Goal: Information Seeking & Learning: Compare options

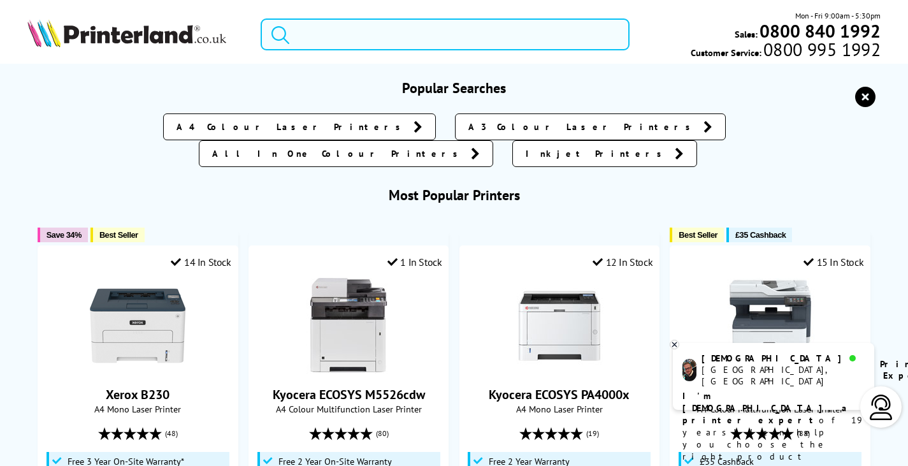
click at [348, 25] on input "search" at bounding box center [445, 34] width 369 height 32
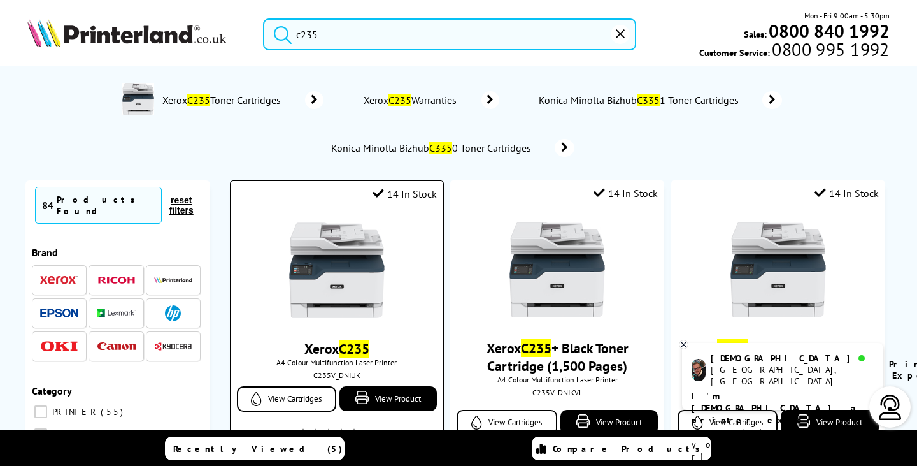
type input "c235"
click at [352, 285] on img at bounding box center [337, 270] width 96 height 96
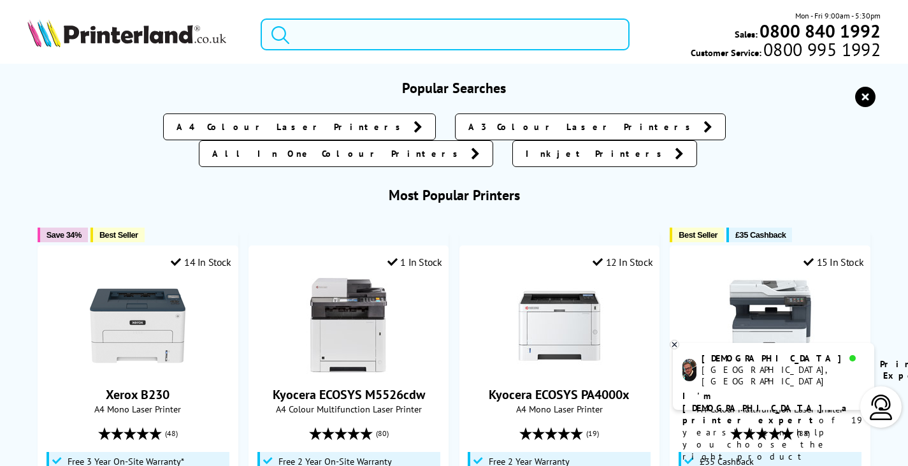
click at [403, 39] on input "search" at bounding box center [445, 34] width 369 height 32
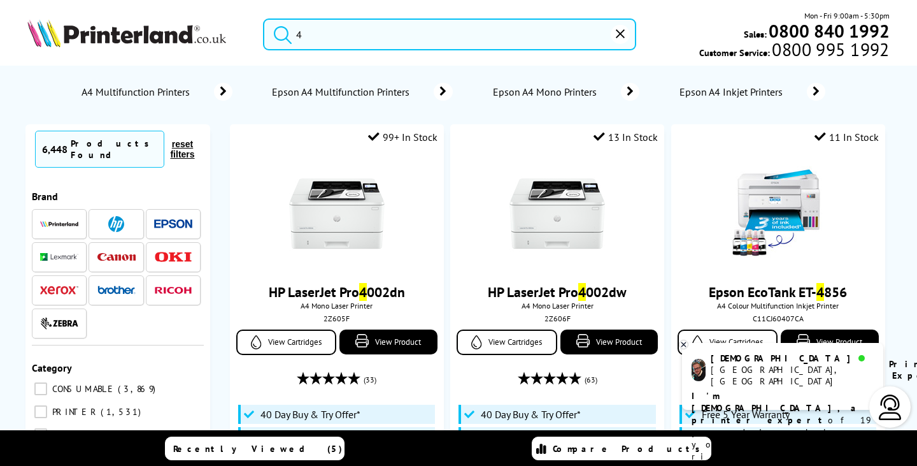
drag, startPoint x: 313, startPoint y: 31, endPoint x: 259, endPoint y: 38, distance: 54.6
click at [256, 36] on div "4" at bounding box center [441, 34] width 389 height 32
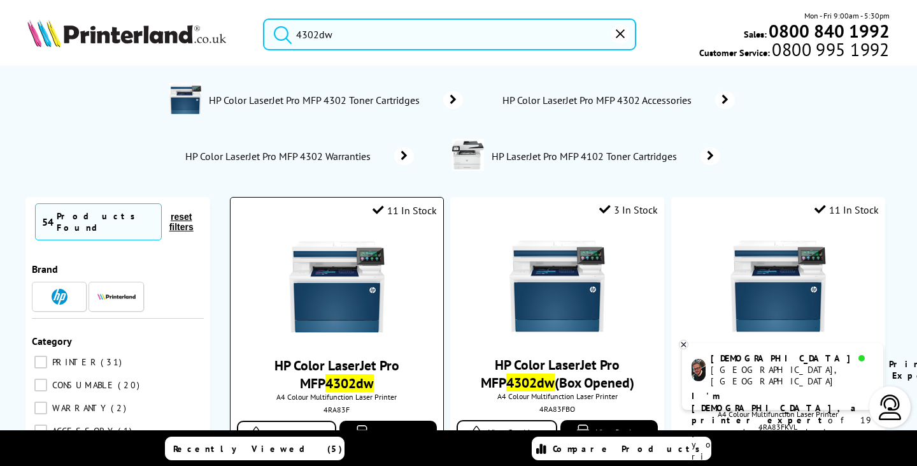
type input "4302dw"
click at [315, 279] on img at bounding box center [337, 287] width 96 height 96
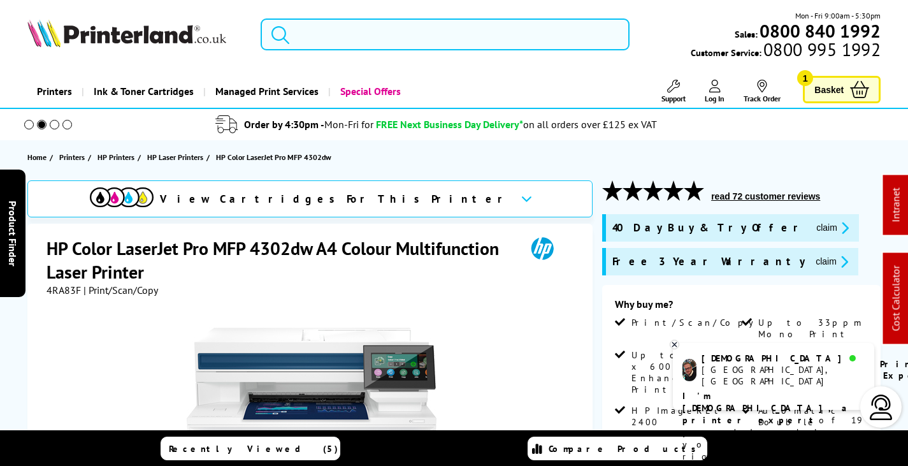
click at [359, 29] on input "search" at bounding box center [445, 34] width 369 height 32
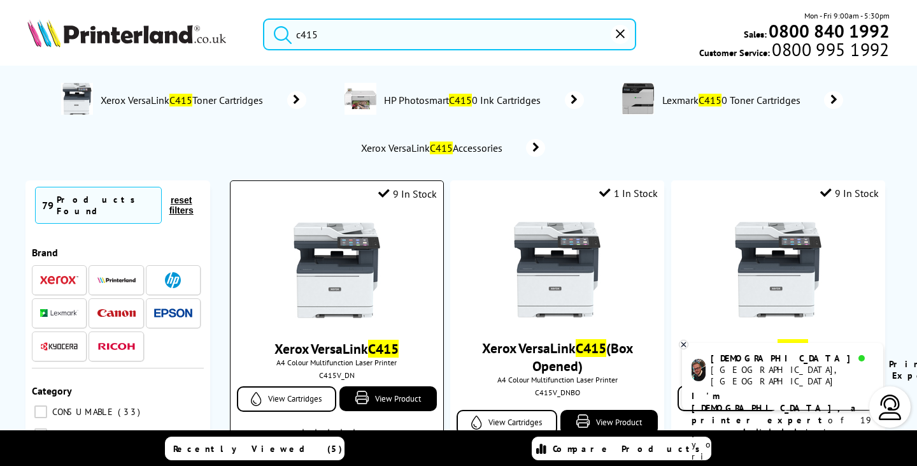
type input "c415"
click at [343, 261] on img at bounding box center [337, 270] width 96 height 96
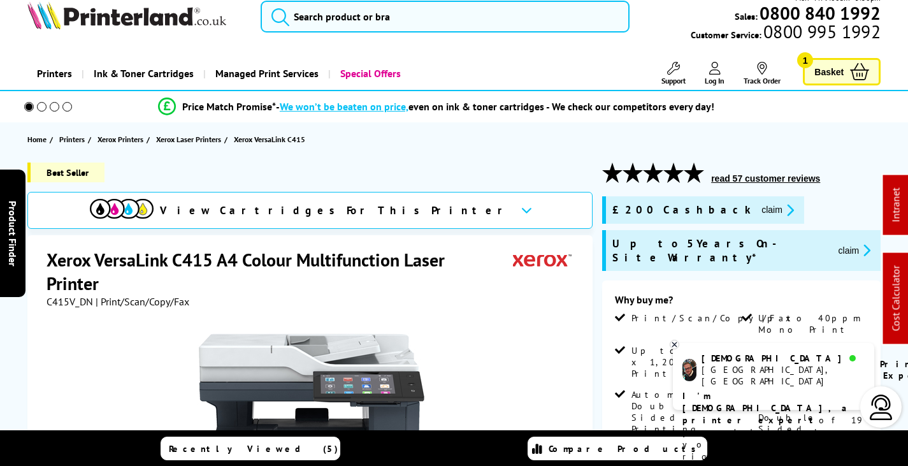
scroll to position [382, 0]
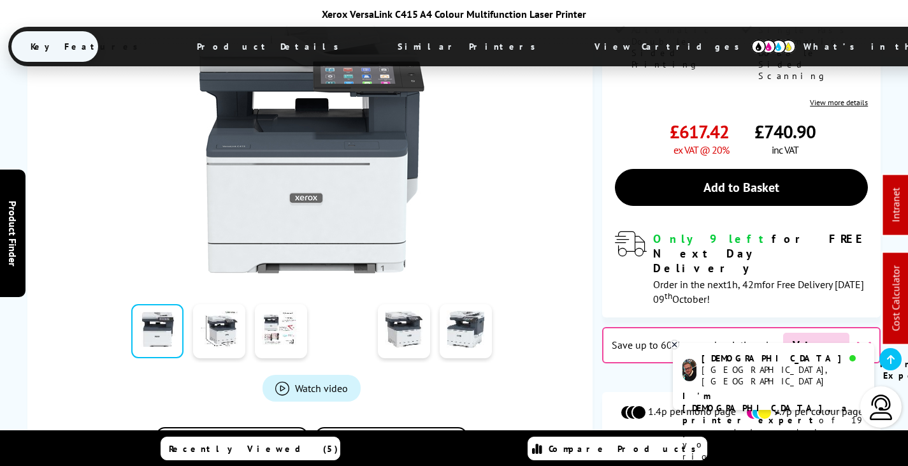
click at [575, 42] on span "View Cartridges" at bounding box center [672, 46] width 195 height 33
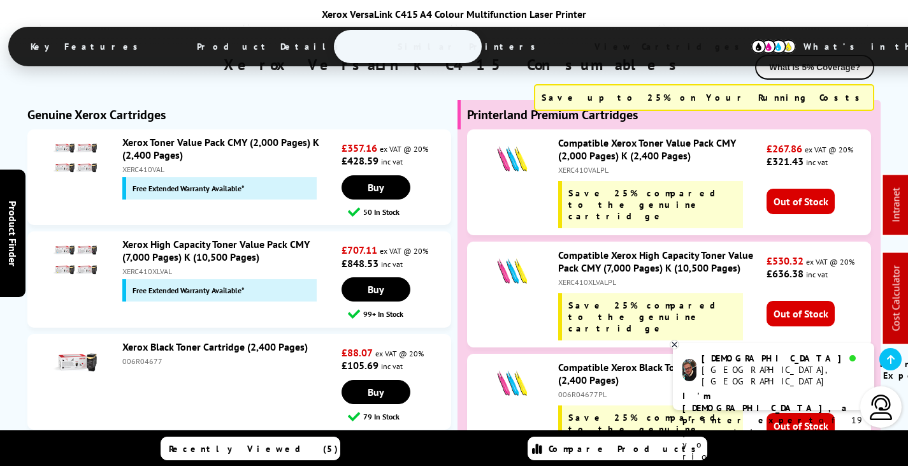
scroll to position [5195, 0]
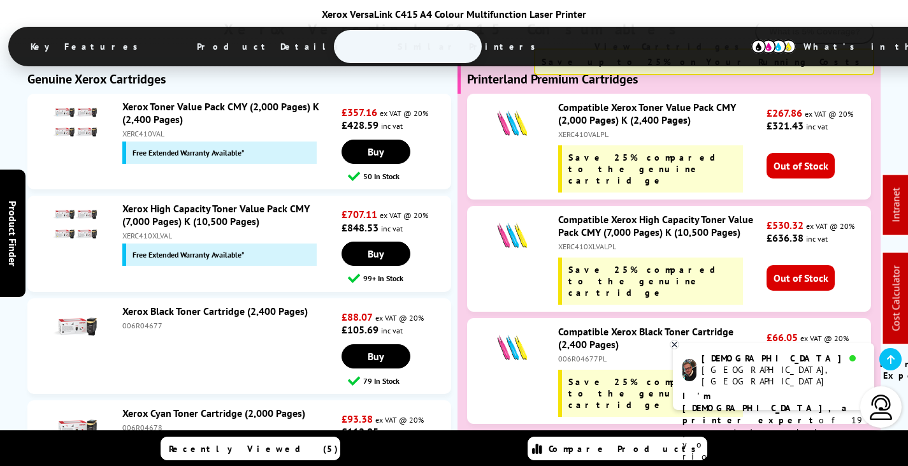
click at [150, 231] on div "XERC410XLVAL" at bounding box center [230, 236] width 217 height 10
copy div "XERC410XLVAL"
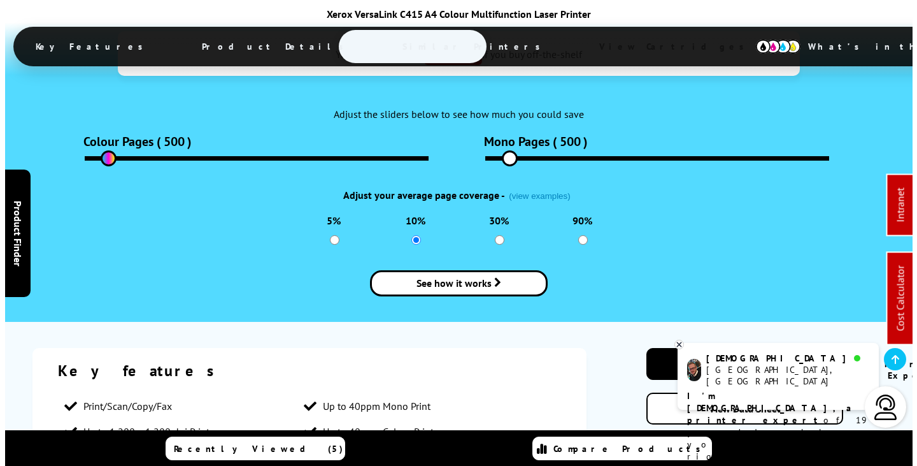
scroll to position [0, 0]
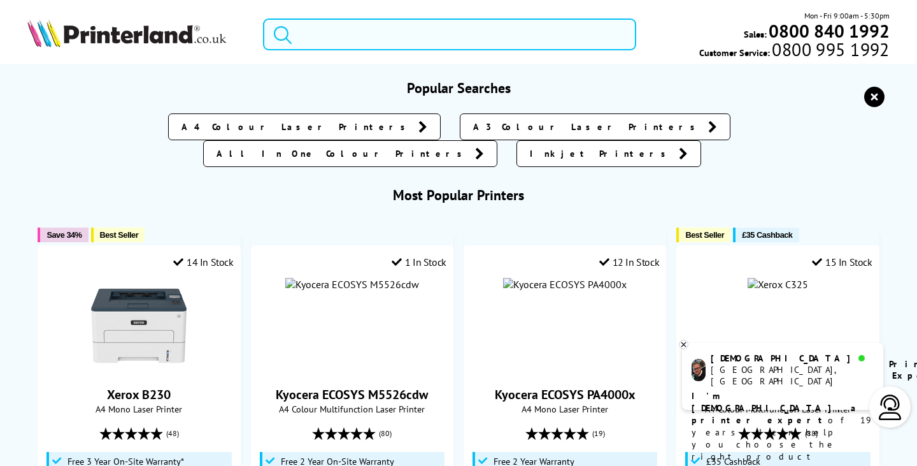
click at [397, 34] on input "search" at bounding box center [449, 34] width 373 height 32
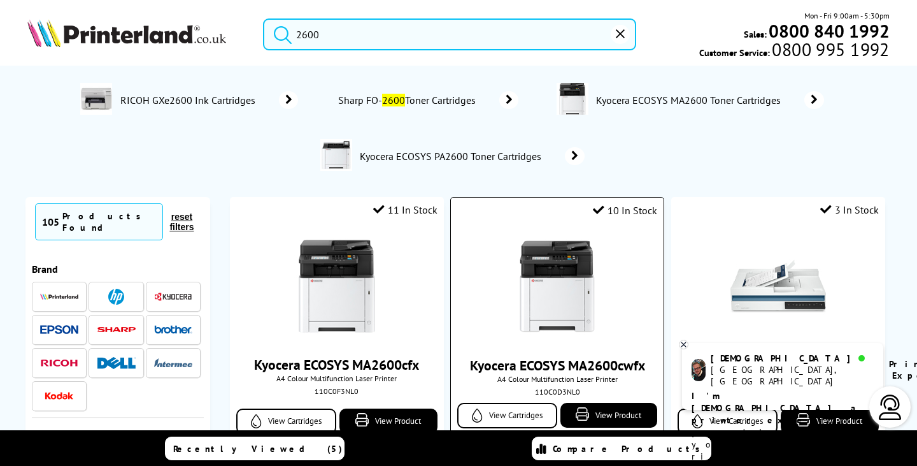
type input "2600"
click at [555, 272] on img at bounding box center [558, 287] width 96 height 96
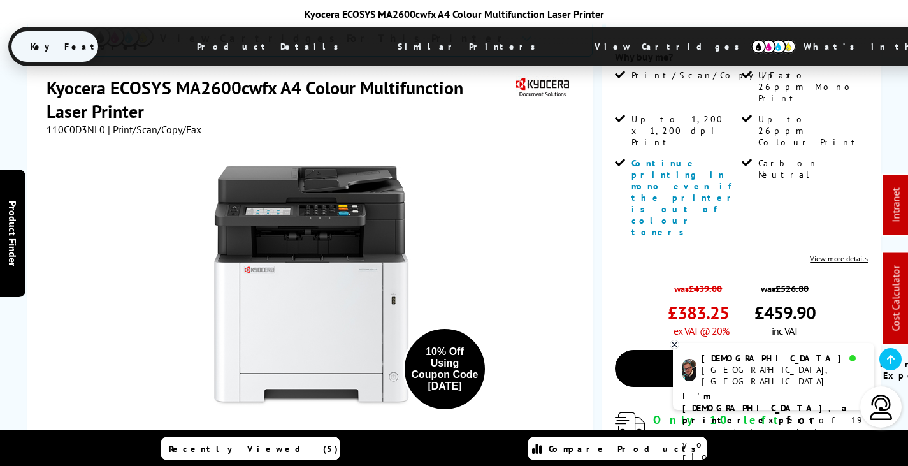
click at [575, 30] on span "View Cartridges" at bounding box center [672, 46] width 195 height 33
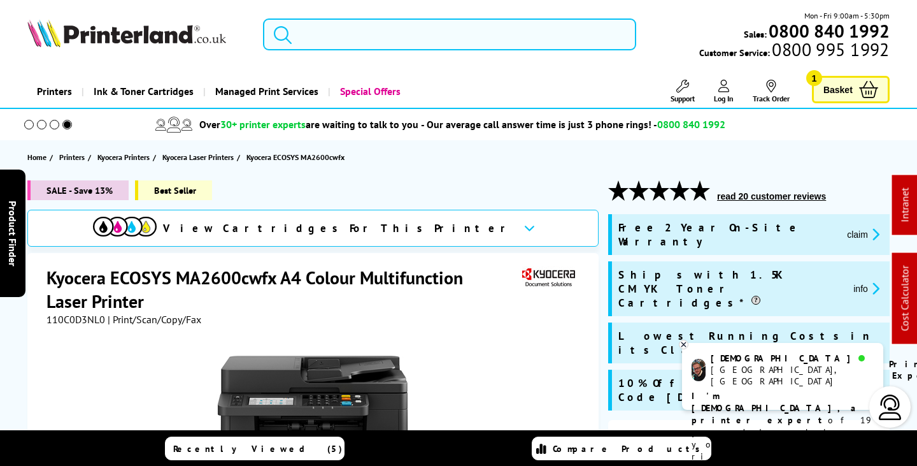
click at [386, 24] on input "search" at bounding box center [449, 34] width 373 height 32
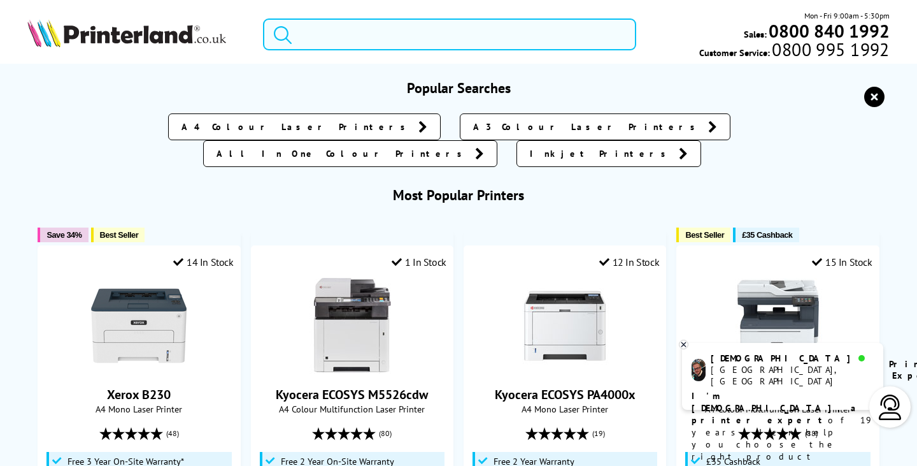
type input "4"
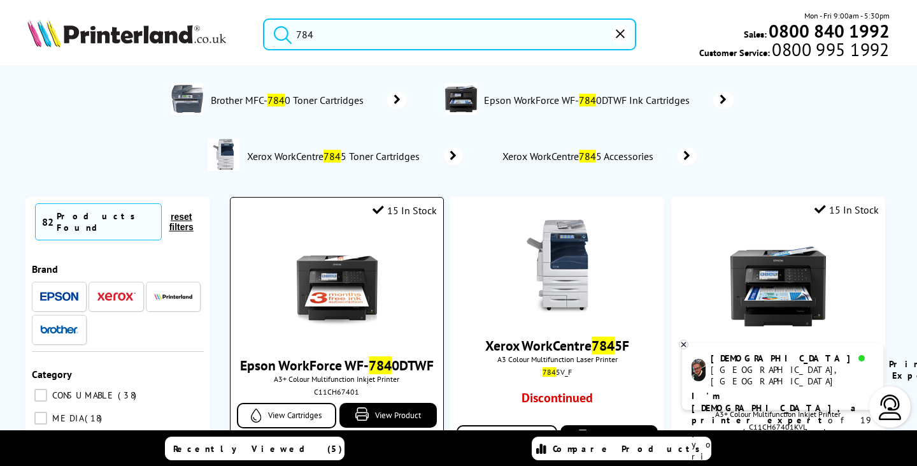
type input "784"
click at [317, 284] on img at bounding box center [337, 287] width 96 height 96
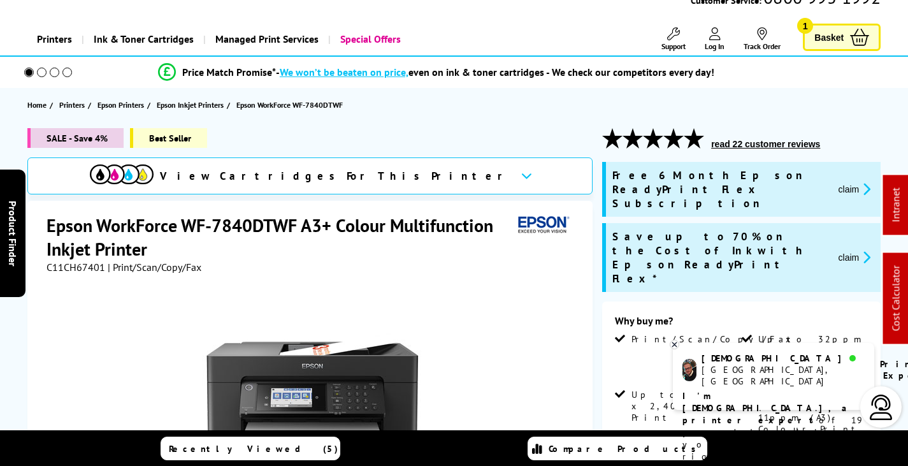
scroll to position [382, 0]
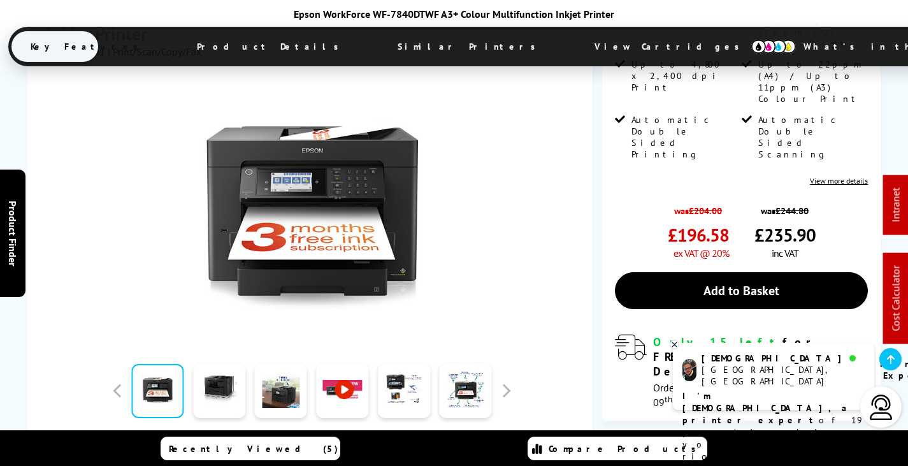
click at [575, 40] on span "View Cartridges" at bounding box center [672, 46] width 195 height 33
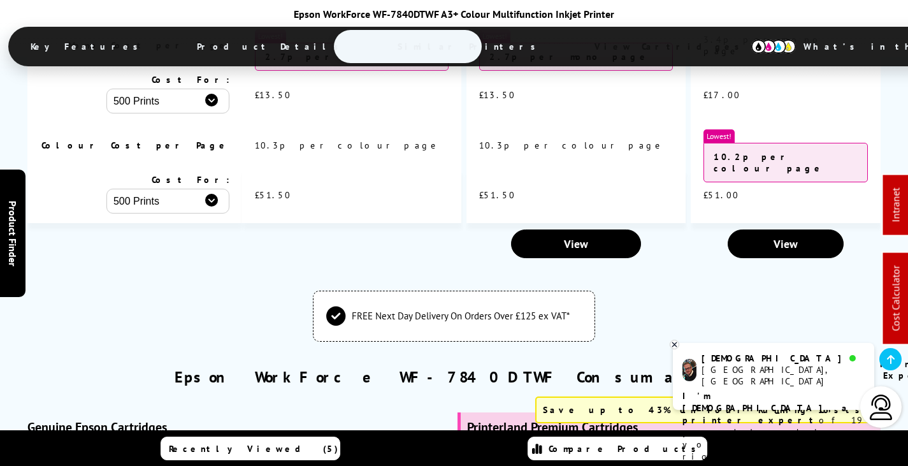
scroll to position [3952, 0]
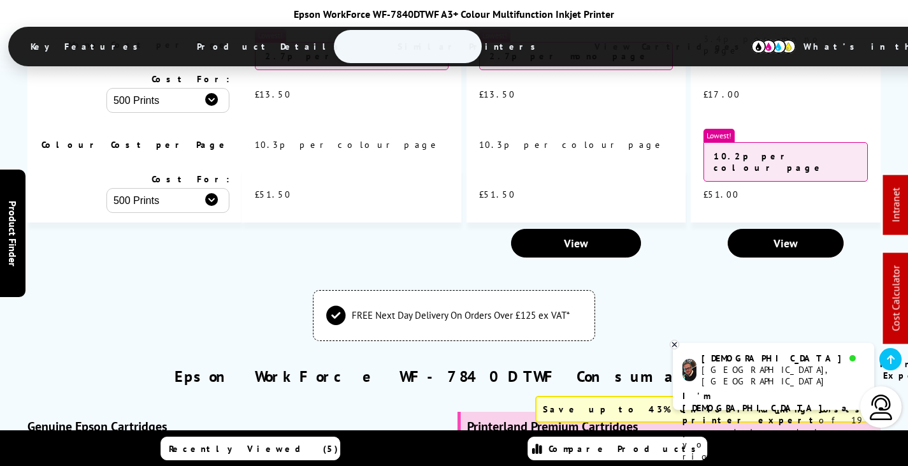
copy div "C13T05H64010PL"
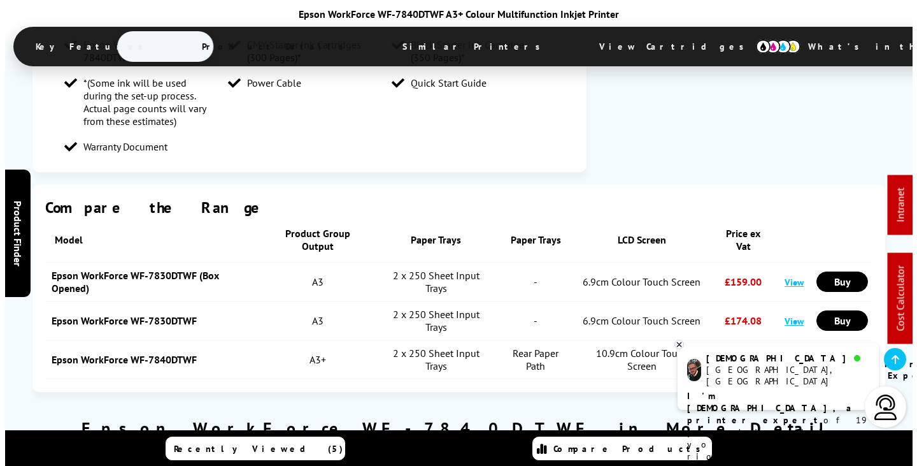
scroll to position [0, 0]
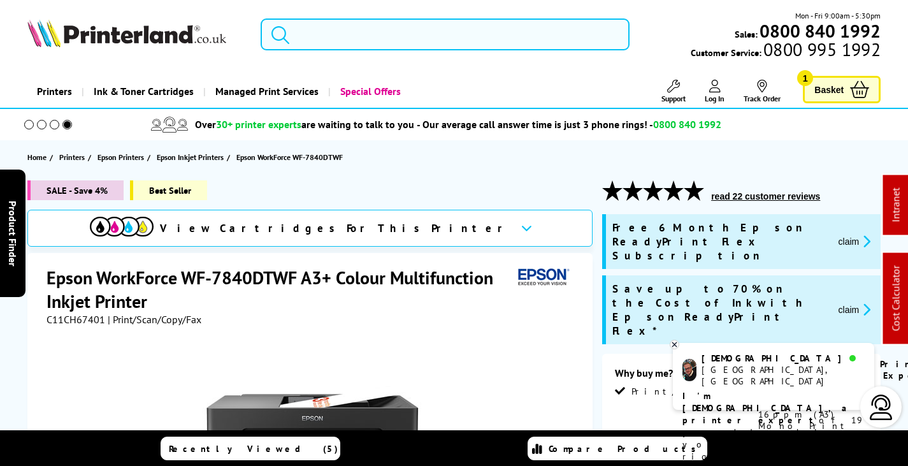
click at [361, 33] on input "search" at bounding box center [445, 34] width 369 height 32
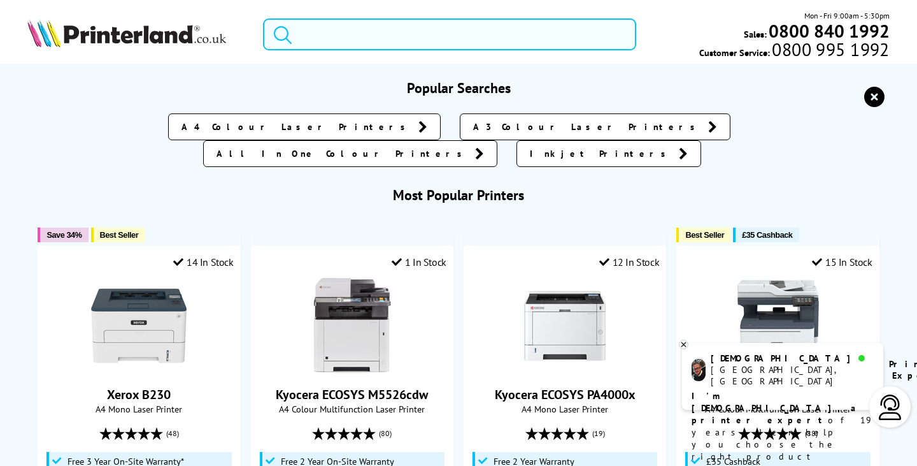
paste input "006R04831"
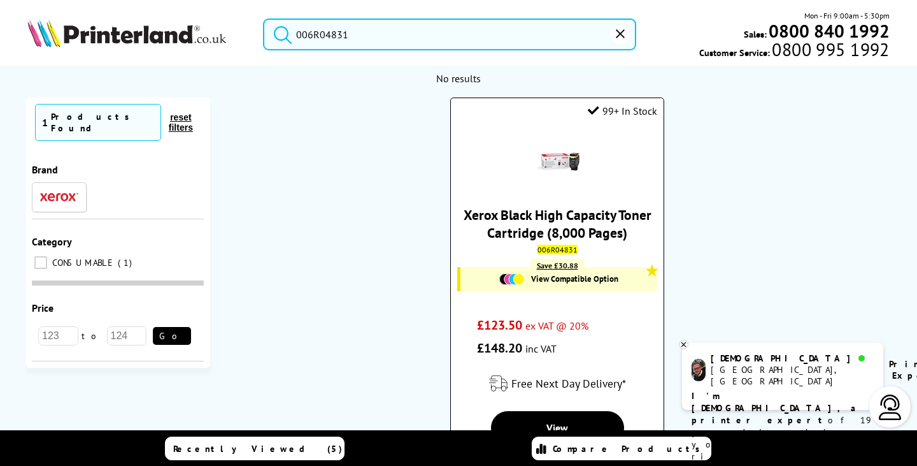
type input "006R04831"
click at [547, 213] on link "Xerox Black High Capacity Toner Cartridge (8,000 Pages)" at bounding box center [558, 224] width 188 height 36
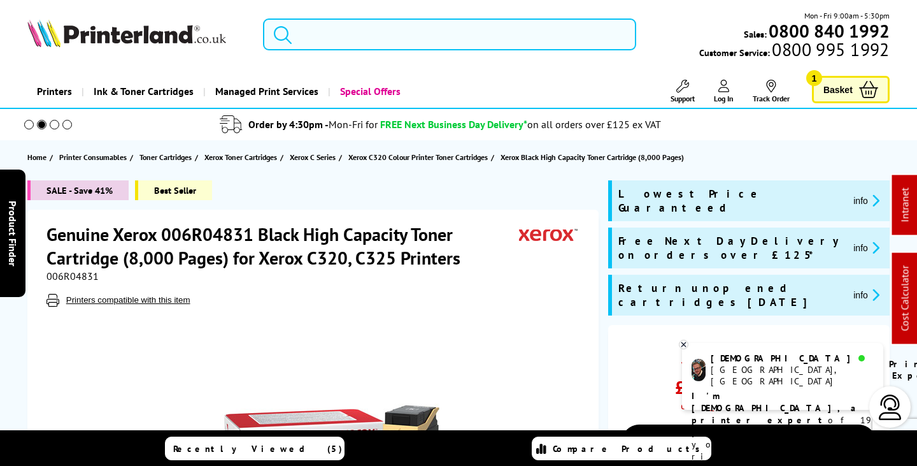
click at [371, 37] on input "search" at bounding box center [449, 34] width 373 height 32
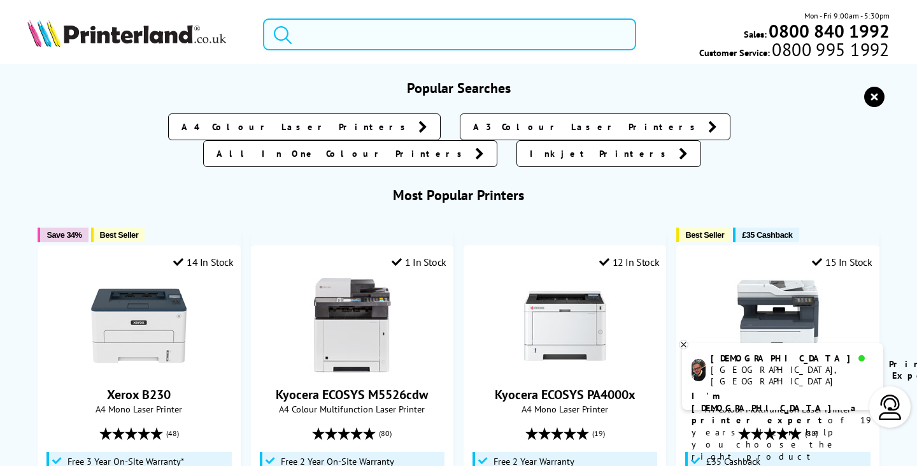
paste input "006R04828"
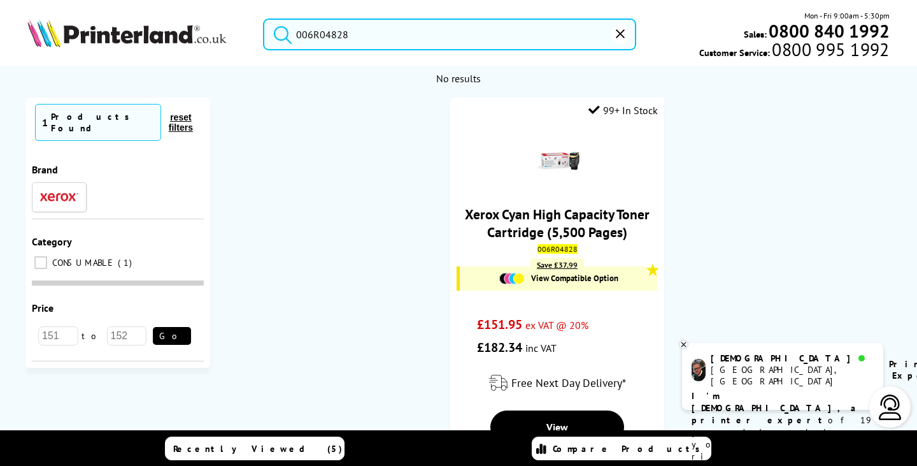
type input "006R04828"
drag, startPoint x: 405, startPoint y: 36, endPoint x: 169, endPoint y: 44, distance: 235.9
click at [161, 43] on div "006R04828 Mon - Fri 9:00am - 5:30pm Sales: 0800 840 1992 Customer Service: 0800…" at bounding box center [458, 38] width 917 height 56
type input "006R04823"
drag, startPoint x: 394, startPoint y: 33, endPoint x: 227, endPoint y: 48, distance: 168.2
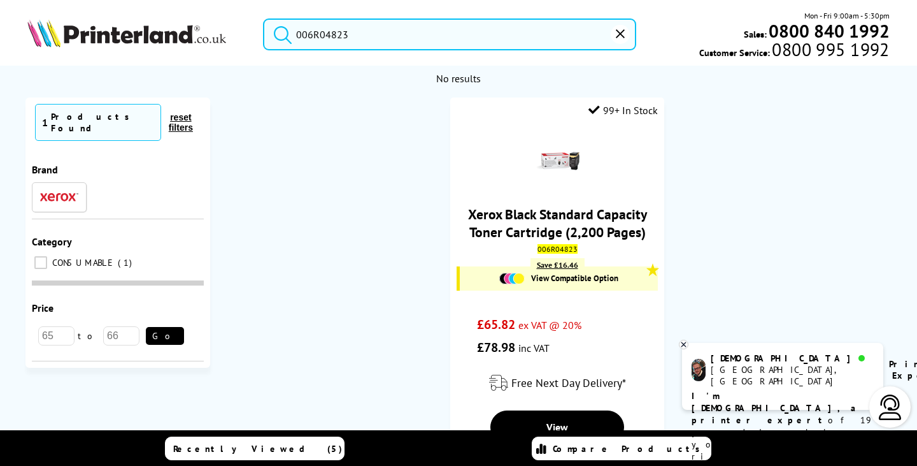
click at [183, 29] on div "006R04823 Mon - Fri 9:00am - 5:30pm Sales: 0800 840 1992 Customer Service: 0800…" at bounding box center [458, 38] width 917 height 56
drag, startPoint x: 392, startPoint y: 36, endPoint x: 159, endPoint y: 42, distance: 233.3
click at [157, 42] on div "006R04820 Mon - Fri 9:00am - 5:30pm Sales: 0800 840 1992 Customer Service: 0800…" at bounding box center [458, 38] width 917 height 56
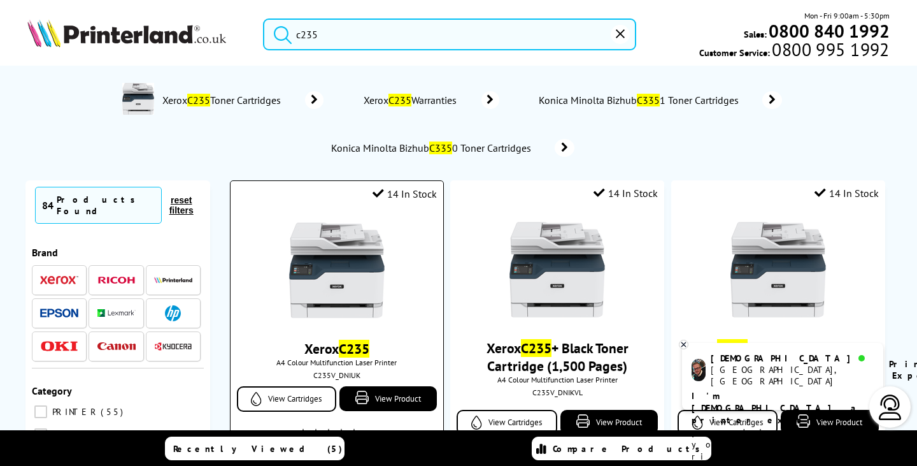
type input "c235"
click at [304, 250] on img at bounding box center [337, 270] width 96 height 96
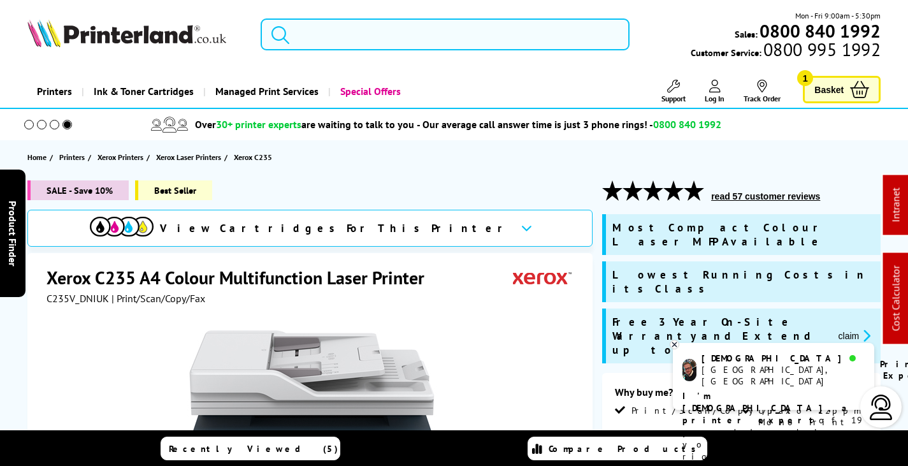
click at [356, 41] on input "search" at bounding box center [445, 34] width 369 height 32
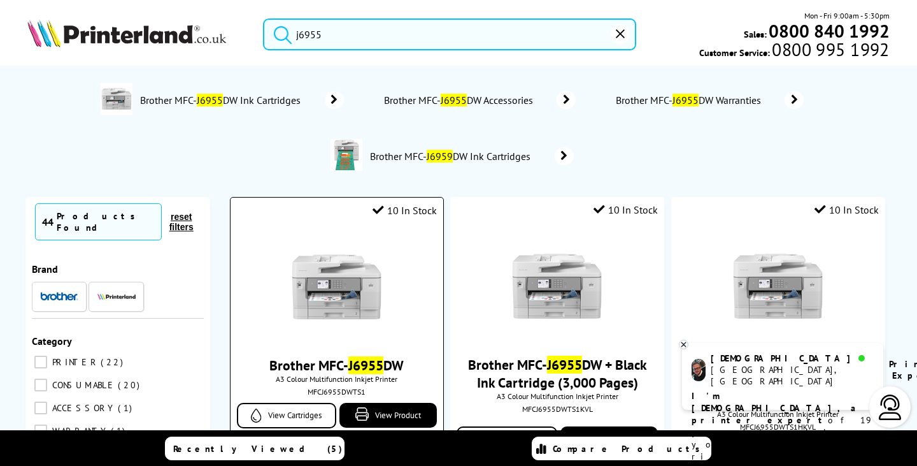
type input "j6955"
click at [366, 285] on img at bounding box center [337, 287] width 96 height 96
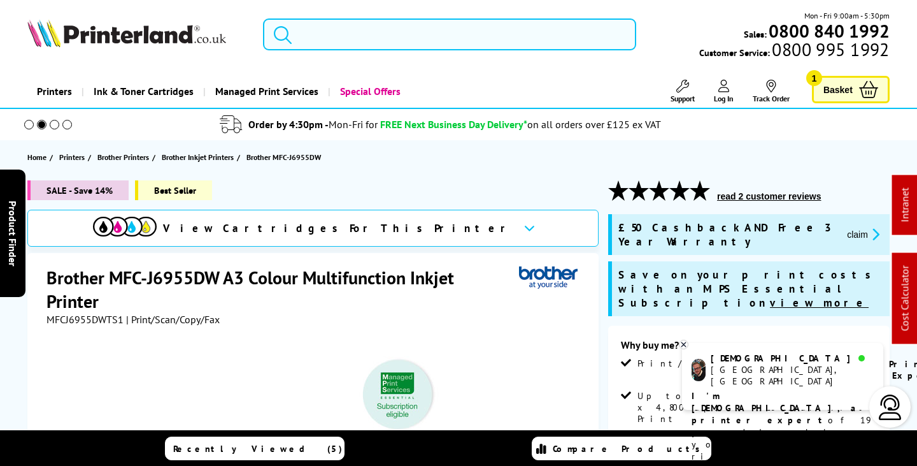
click at [355, 32] on input "search" at bounding box center [449, 34] width 373 height 32
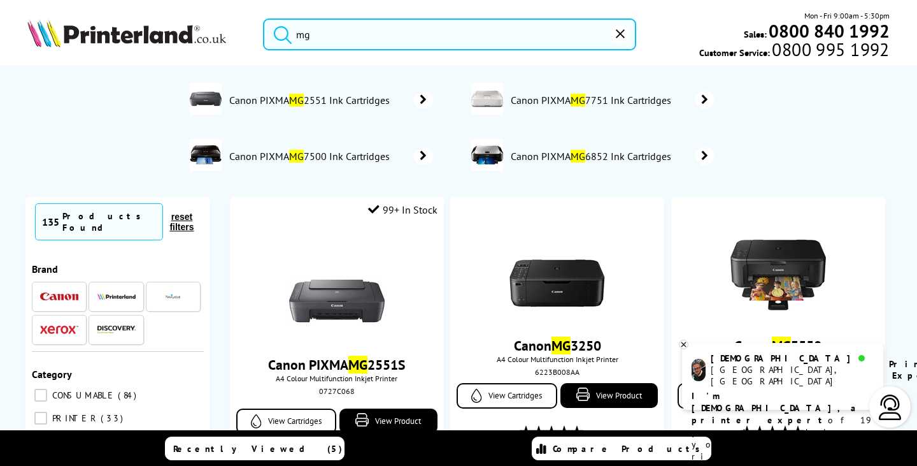
type input "mg"
click at [181, 28] on img at bounding box center [126, 33] width 199 height 28
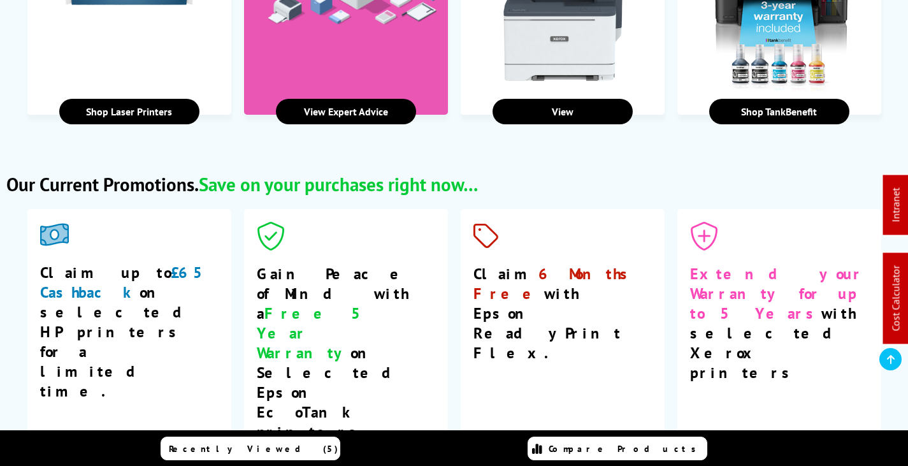
scroll to position [2102, 0]
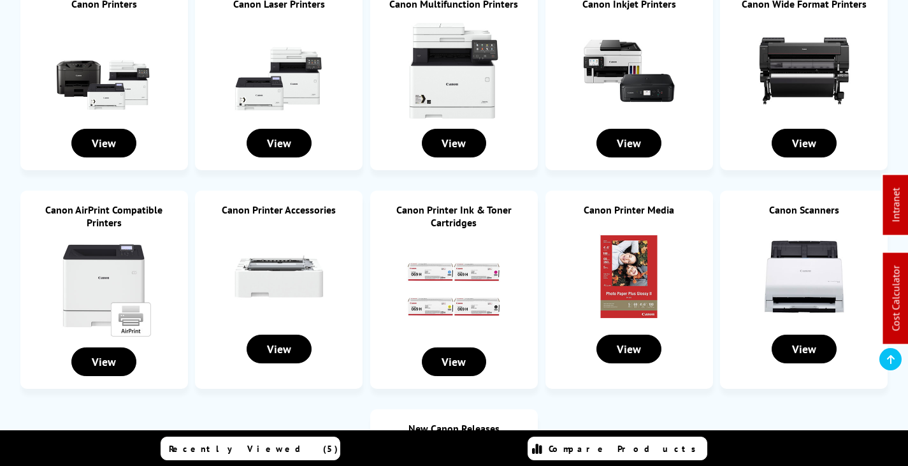
scroll to position [64, 0]
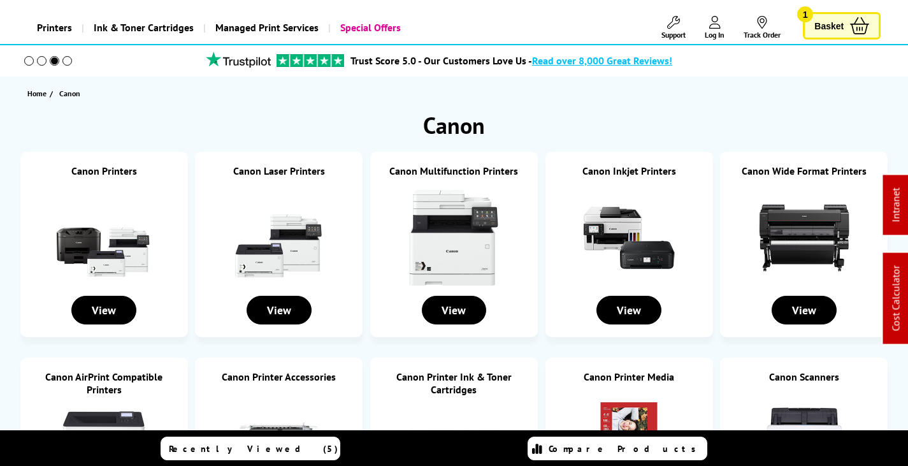
click at [624, 224] on img at bounding box center [629, 238] width 96 height 96
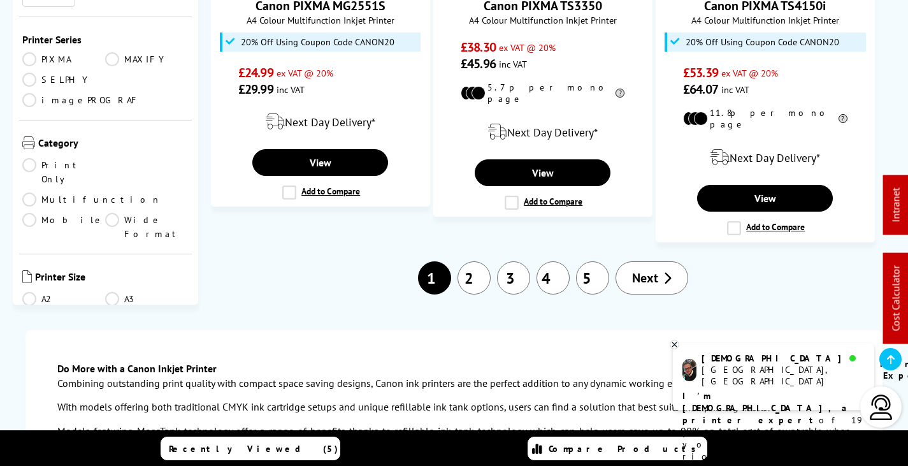
scroll to position [2102, 0]
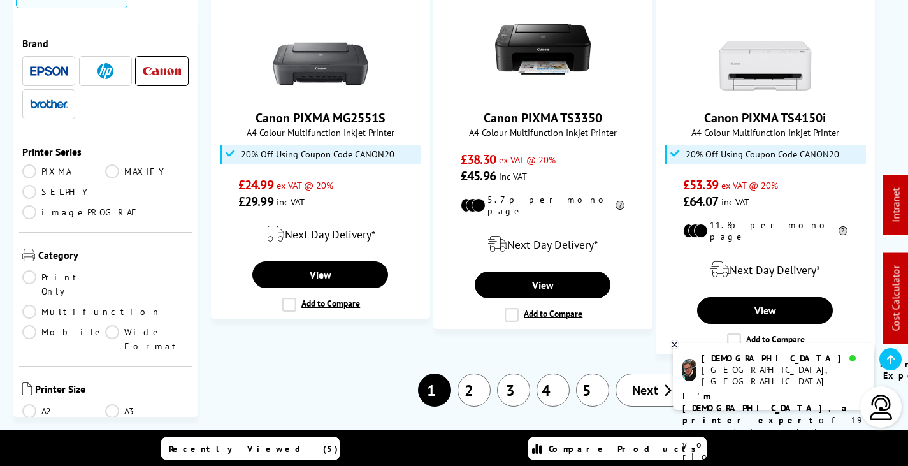
click at [478, 373] on link "2" at bounding box center [473, 389] width 33 height 33
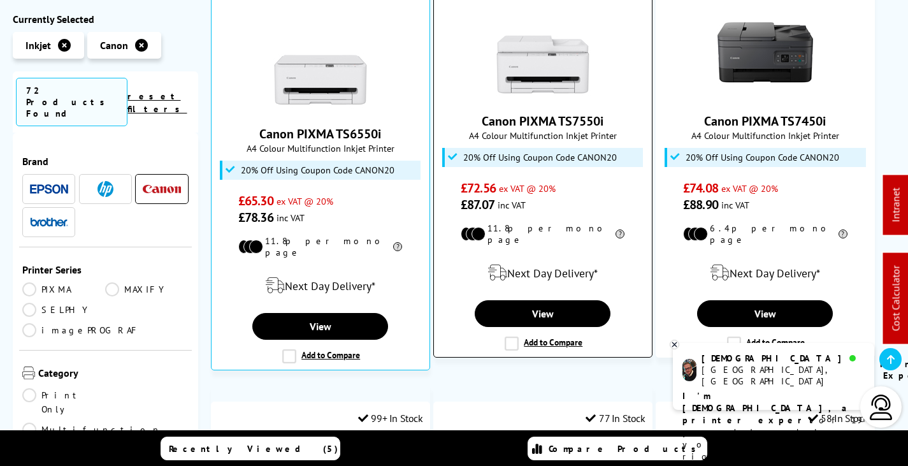
scroll to position [828, 0]
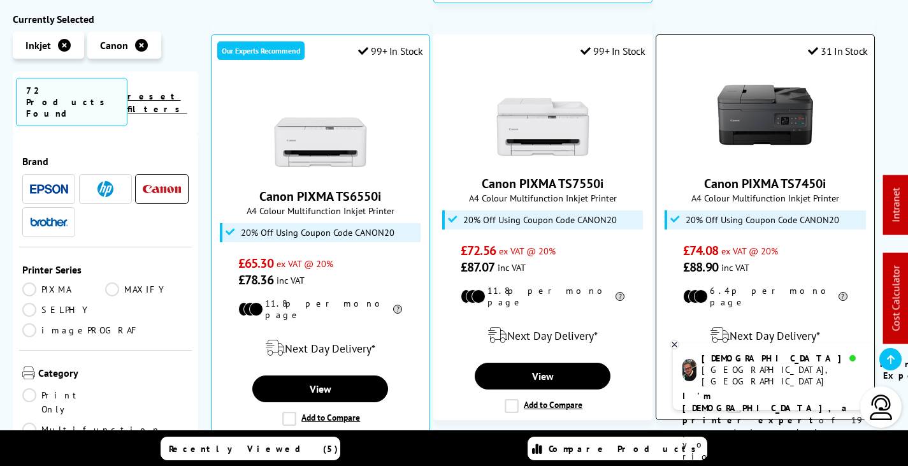
click at [747, 72] on img at bounding box center [765, 115] width 96 height 96
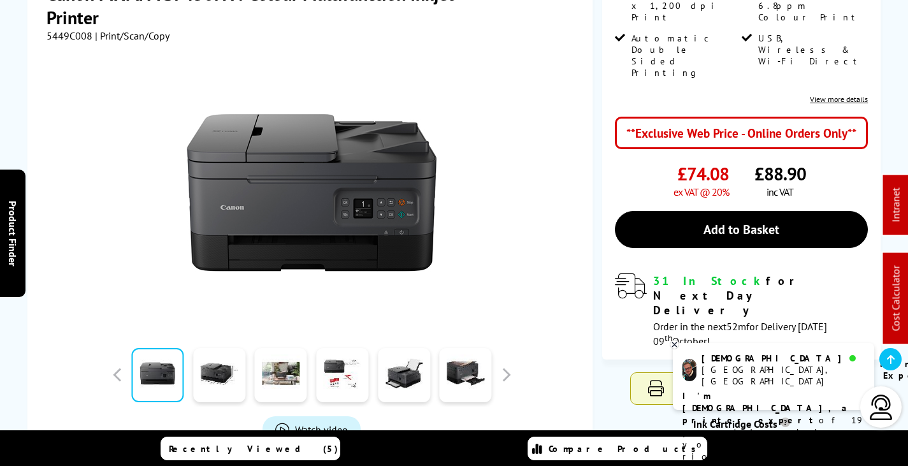
scroll to position [510, 0]
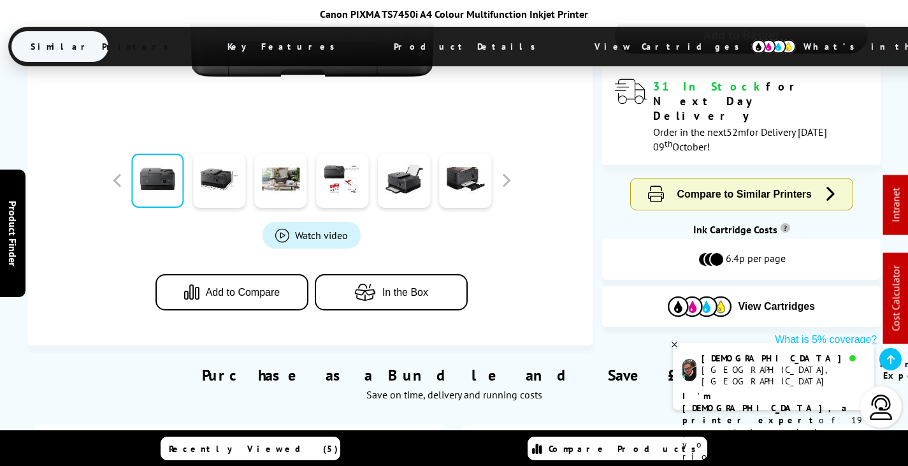
click at [575, 45] on span "View Cartridges" at bounding box center [672, 46] width 195 height 33
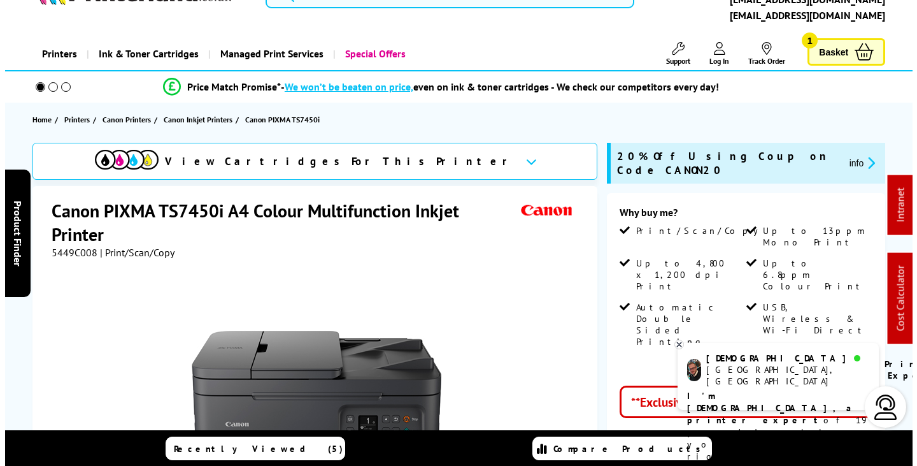
scroll to position [0, 0]
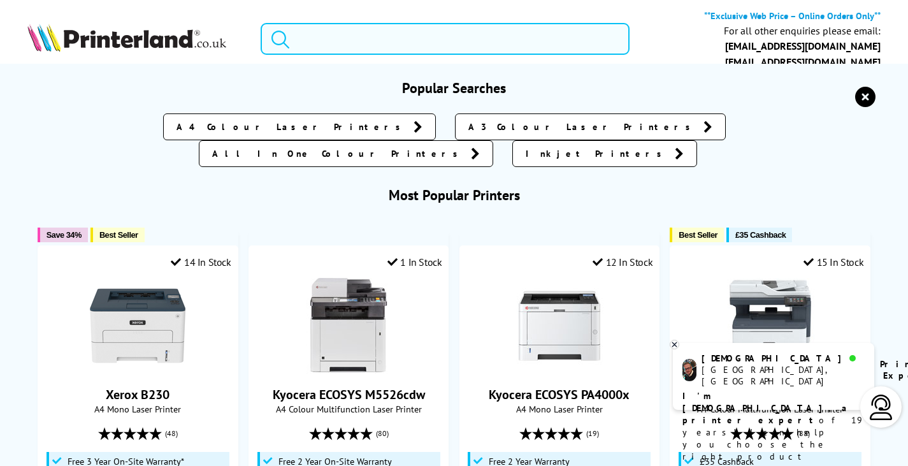
click at [340, 36] on input "search" at bounding box center [445, 39] width 369 height 32
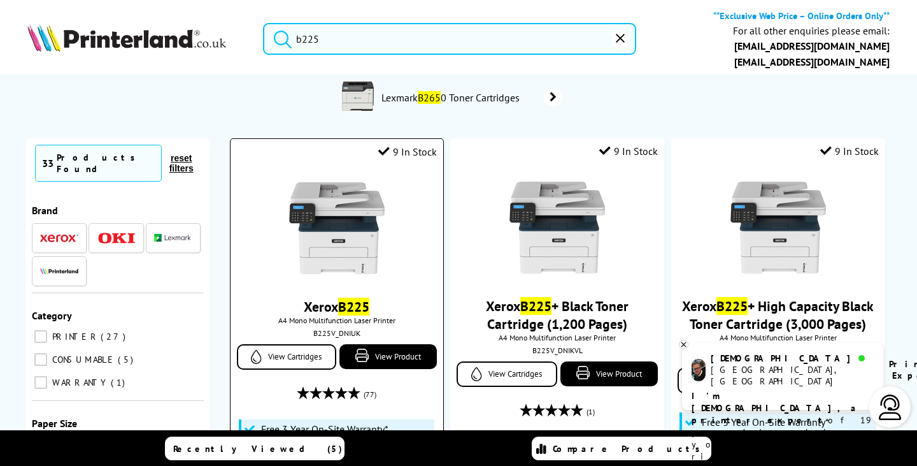
scroll to position [64, 0]
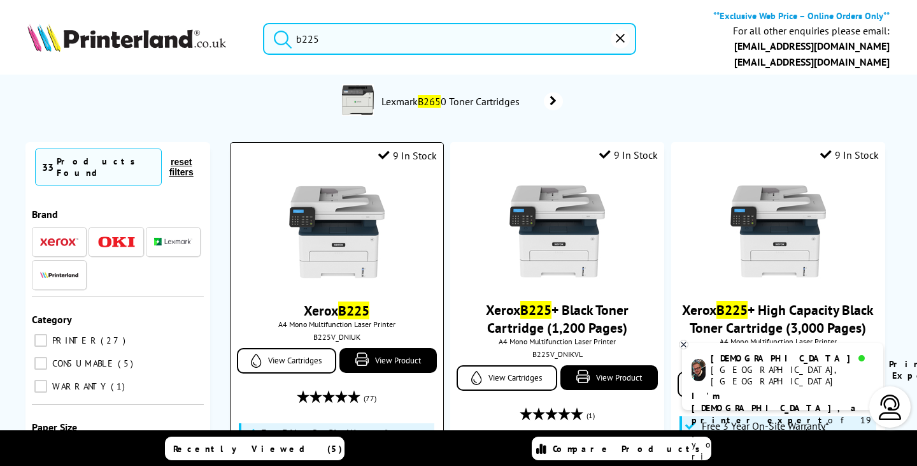
type input "b225"
click at [331, 231] on img at bounding box center [337, 232] width 96 height 96
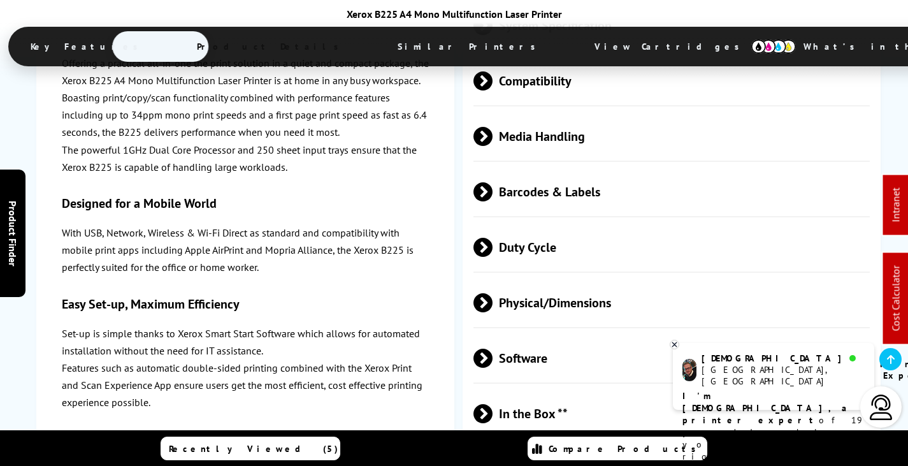
scroll to position [3058, 0]
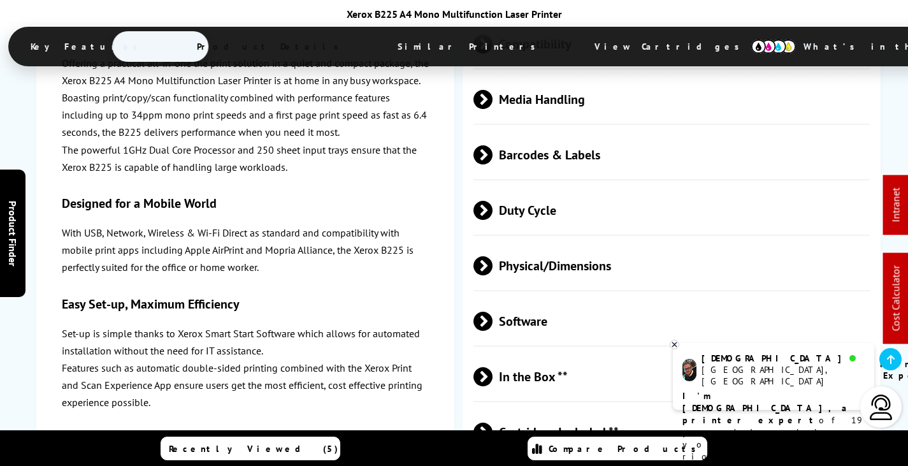
click at [577, 242] on span "Physical/Dimensions" at bounding box center [671, 266] width 396 height 48
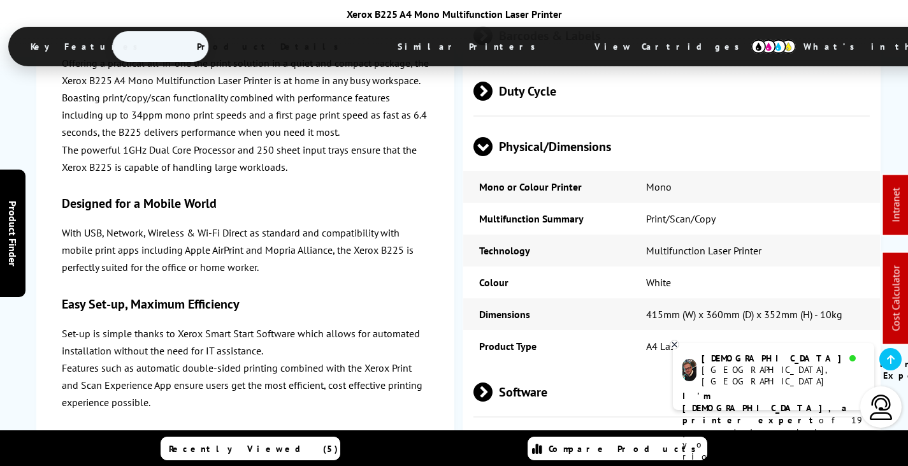
scroll to position [3249, 0]
